Goal: Communication & Community: Answer question/provide support

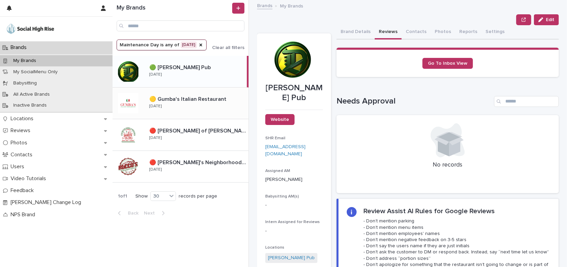
click at [213, 108] on div "🟡 Gumba's Italian Restaurant 🟡 Gumba's Italian Restaurant [DATE]" at bounding box center [196, 103] width 105 height 20
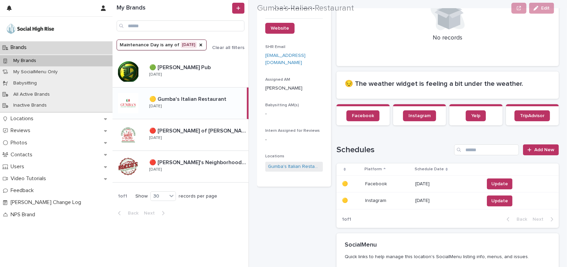
scroll to position [186, 0]
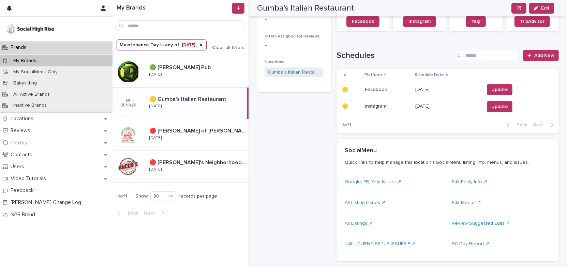
click at [437, 87] on p "[DATE]" at bounding box center [446, 90] width 63 height 6
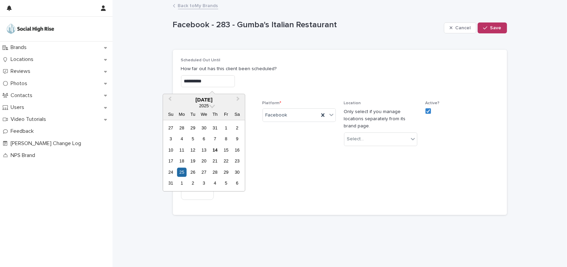
click at [232, 80] on input "**********" at bounding box center [208, 81] width 54 height 12
click at [170, 185] on div "31" at bounding box center [170, 183] width 9 height 9
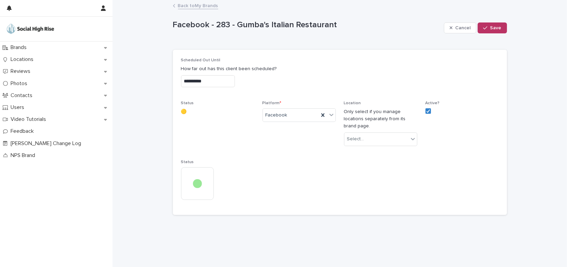
type input "**********"
click at [504, 31] on button "Save" at bounding box center [492, 28] width 29 height 11
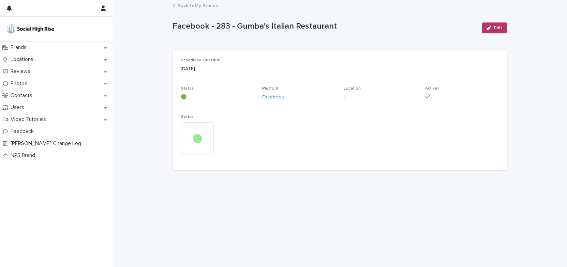
click at [211, 6] on link "Back to My Brands" at bounding box center [198, 5] width 40 height 8
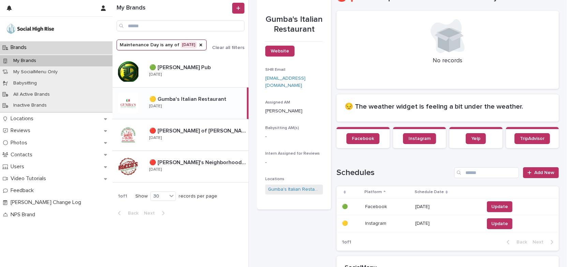
scroll to position [124, 0]
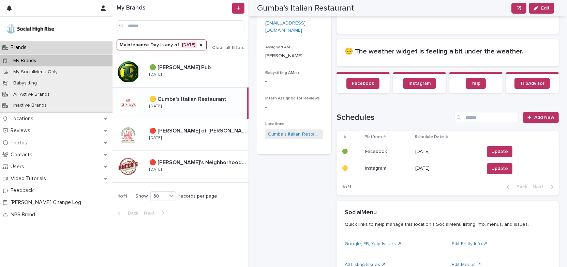
click at [426, 166] on p "[DATE]" at bounding box center [446, 169] width 63 height 6
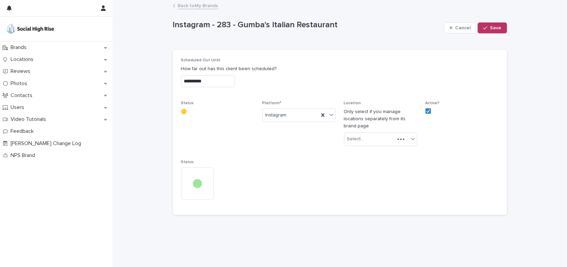
click at [235, 77] on input "**********" at bounding box center [208, 81] width 54 height 12
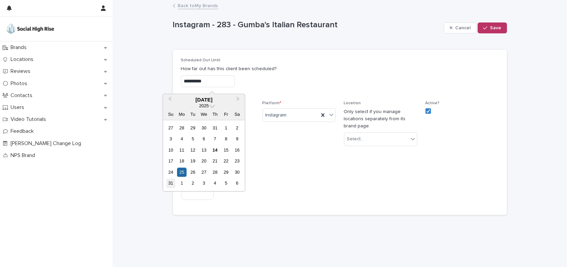
click at [173, 184] on div "31" at bounding box center [170, 183] width 9 height 9
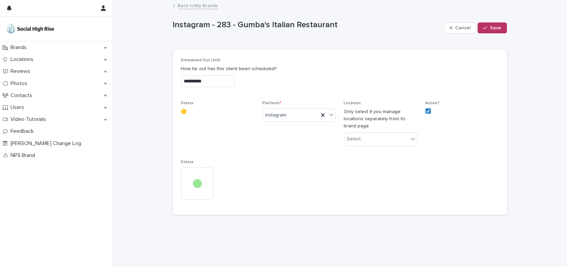
type input "**********"
click at [496, 32] on button "Save" at bounding box center [492, 28] width 29 height 11
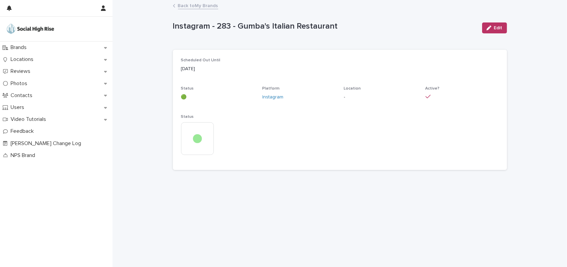
click at [212, 6] on link "Back to My Brands" at bounding box center [198, 5] width 40 height 8
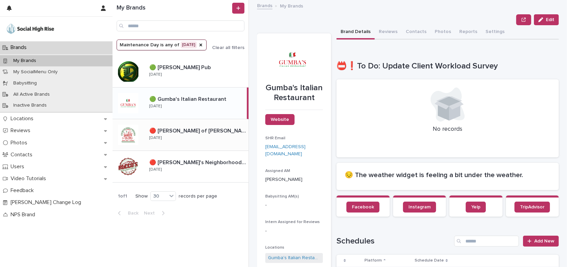
click at [238, 141] on div "🔴 [PERSON_NAME] of [PERSON_NAME] 🔴 [PERSON_NAME] of [PERSON_NAME] [DATE]" at bounding box center [196, 135] width 105 height 20
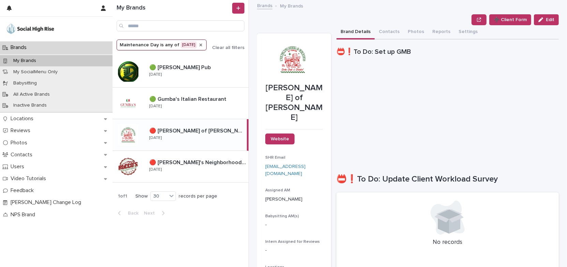
click at [200, 44] on icon "Maintenance Day" at bounding box center [201, 45] width 3 height 3
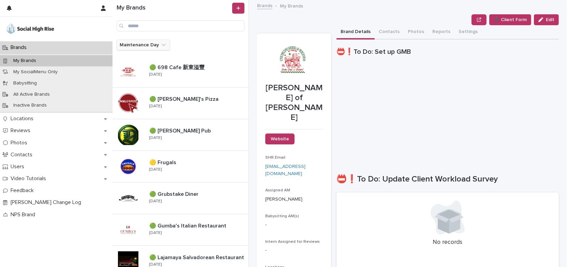
click at [162, 46] on icon "Maintenance Day" at bounding box center [164, 45] width 4 height 2
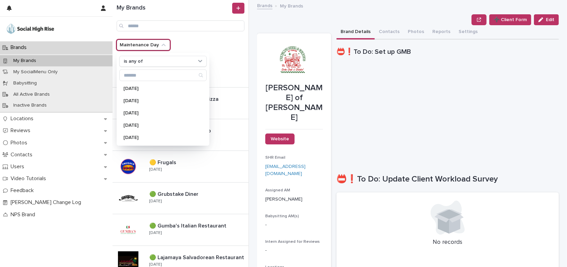
click at [225, 44] on div "Maintenance Day is any of [DATE] [DATE] [DATE] [DATE] [DATE]" at bounding box center [181, 48] width 136 height 16
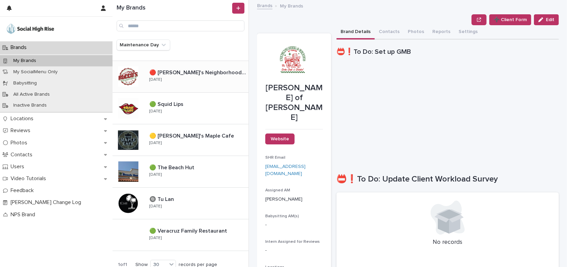
scroll to position [460, 0]
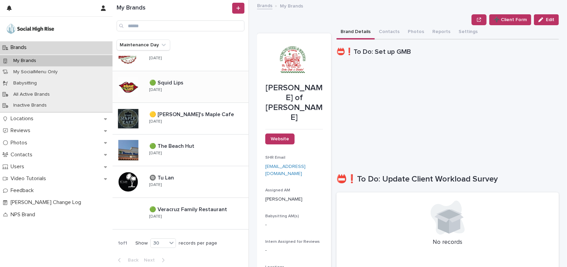
click at [203, 86] on div "🟢 Squid Lips 🟢 Squid Lips [DATE]" at bounding box center [196, 87] width 105 height 20
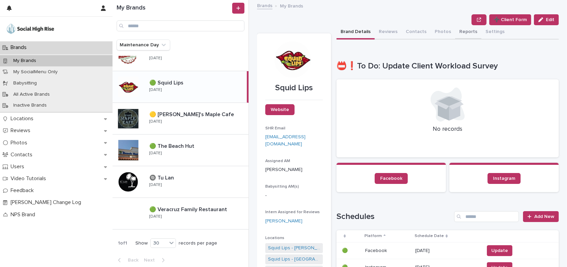
click at [464, 31] on button "Reports" at bounding box center [468, 32] width 26 height 14
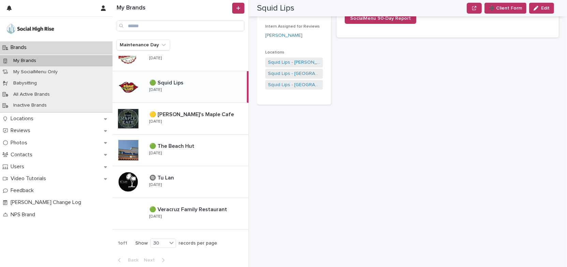
scroll to position [217, 0]
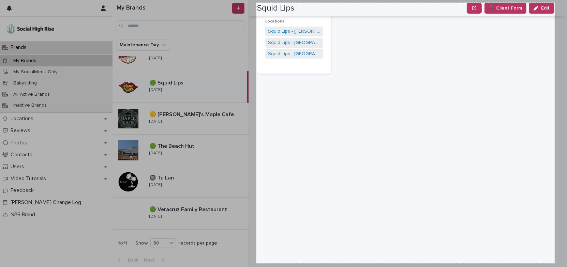
drag, startPoint x: 256, startPoint y: 3, endPoint x: 555, endPoint y: 264, distance: 396.4
click at [555, 264] on div "875 X 765" at bounding box center [283, 133] width 567 height 267
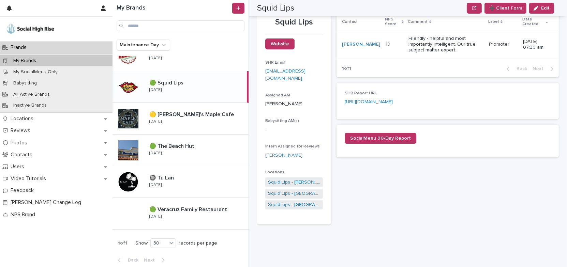
scroll to position [31, 0]
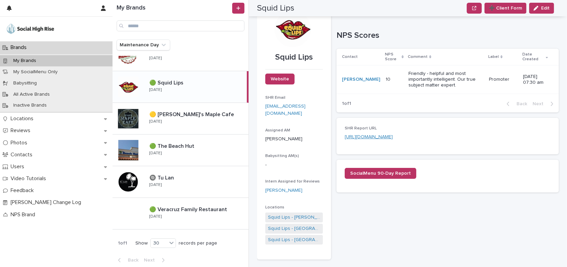
click at [393, 138] on link "[URL][DOMAIN_NAME]" at bounding box center [369, 137] width 48 height 5
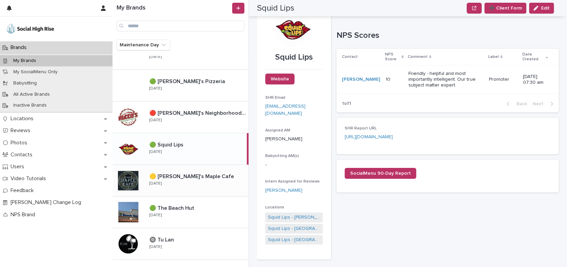
scroll to position [337, 0]
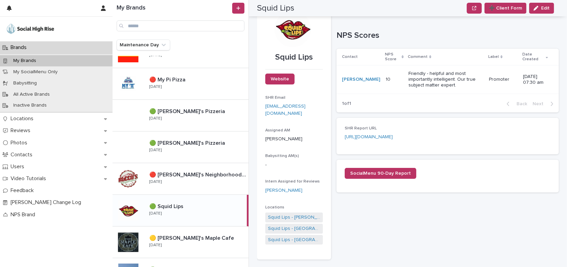
click at [209, 207] on p at bounding box center [196, 207] width 95 height 6
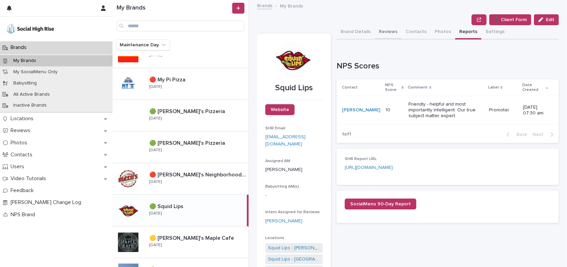
click at [384, 33] on button "Reviews" at bounding box center [388, 32] width 27 height 14
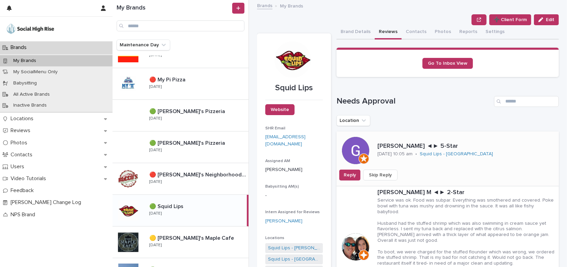
click at [382, 172] on span "Skip Reply" at bounding box center [380, 175] width 23 height 7
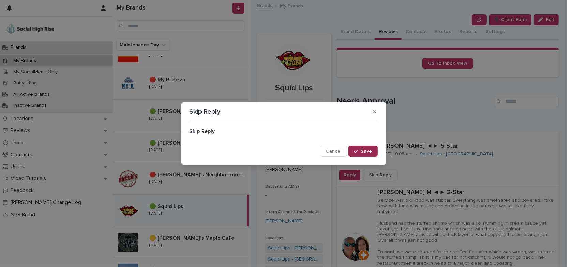
click at [360, 152] on div "button" at bounding box center [357, 151] width 7 height 5
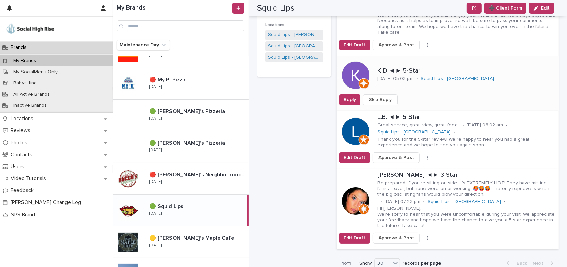
scroll to position [217, 0]
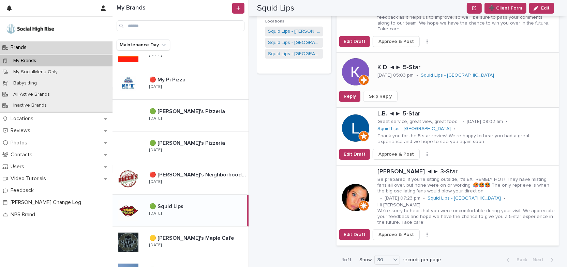
click at [391, 91] on button "Skip Reply" at bounding box center [380, 96] width 34 height 11
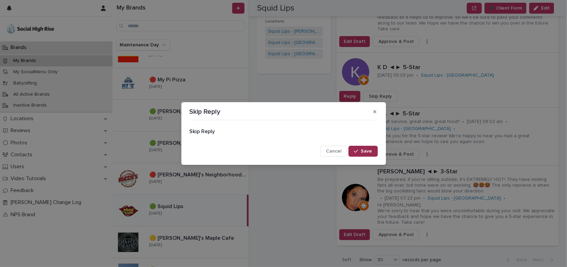
click at [365, 148] on button "Save" at bounding box center [363, 151] width 29 height 11
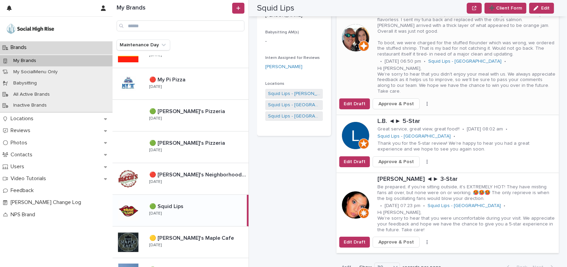
scroll to position [155, 0]
click at [453, 116] on div "L.B. ◄► 5-Star Great service, great view, great food!! • [DATE] 08:02 am • Squi…" at bounding box center [467, 135] width 184 height 41
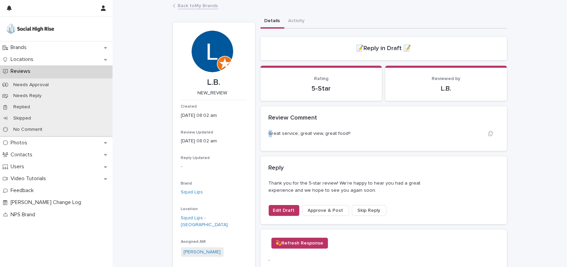
click at [269, 132] on p "Great service, great view, great food!!" at bounding box center [310, 133] width 82 height 7
drag, startPoint x: 266, startPoint y: 131, endPoint x: 383, endPoint y: 132, distance: 117.0
click at [383, 132] on div "Great service, great view, great food!!" at bounding box center [384, 133] width 230 height 7
copy p "Great service, great view, great food!!"
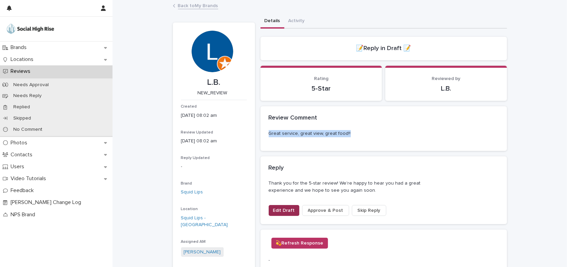
click at [279, 210] on span "Edit Draft" at bounding box center [284, 210] width 22 height 7
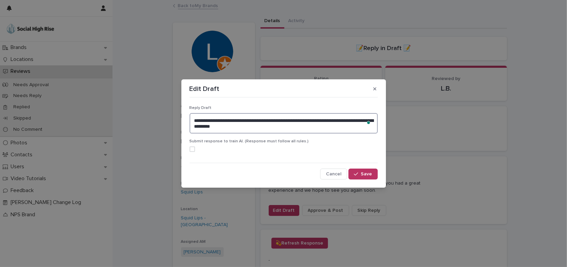
drag, startPoint x: 194, startPoint y: 119, endPoint x: 281, endPoint y: 129, distance: 87.5
click at [281, 129] on textarea "**********" at bounding box center [284, 123] width 188 height 20
paste textarea "To enrich screen reader interactions, please activate Accessibility in Grammarl…"
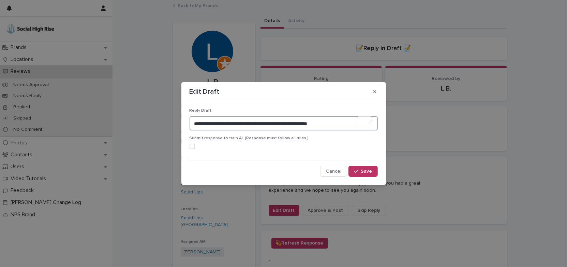
click at [276, 123] on textarea "**********" at bounding box center [284, 123] width 188 height 15
click at [339, 123] on textarea "**********" at bounding box center [284, 123] width 188 height 15
type textarea "**********"
click at [368, 172] on span "Save" at bounding box center [366, 171] width 11 height 5
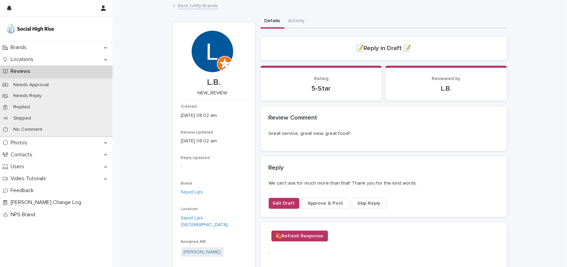
click at [314, 202] on span "Approve & Post" at bounding box center [325, 203] width 35 height 7
